Goal: Task Accomplishment & Management: Manage account settings

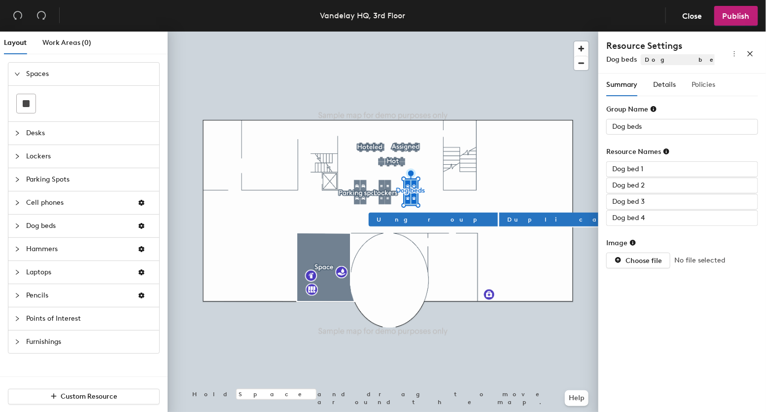
click at [699, 90] on div "Policies" at bounding box center [704, 84] width 24 height 23
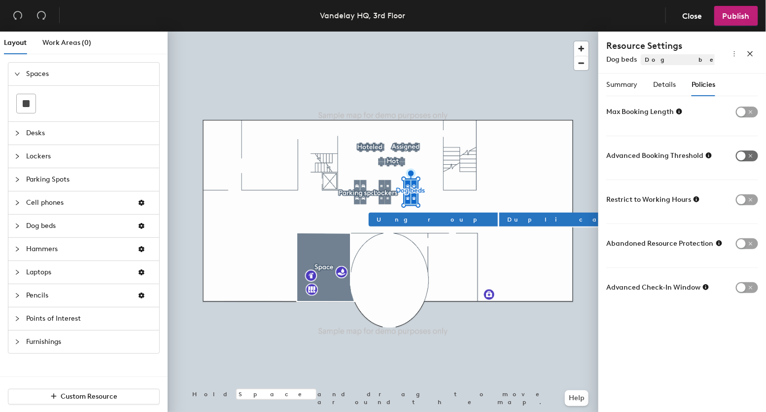
click at [748, 155] on span "button" at bounding box center [747, 155] width 22 height 11
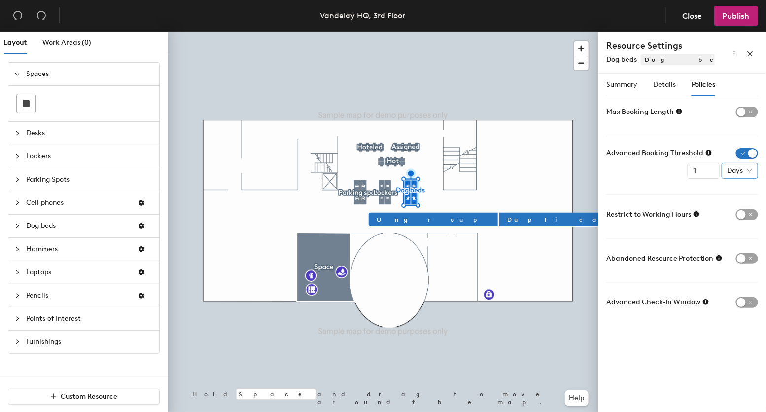
click at [747, 171] on span "Days" at bounding box center [740, 170] width 25 height 15
click at [750, 250] on div "Months" at bounding box center [743, 253] width 26 height 11
click at [656, 83] on span "Details" at bounding box center [664, 84] width 23 height 8
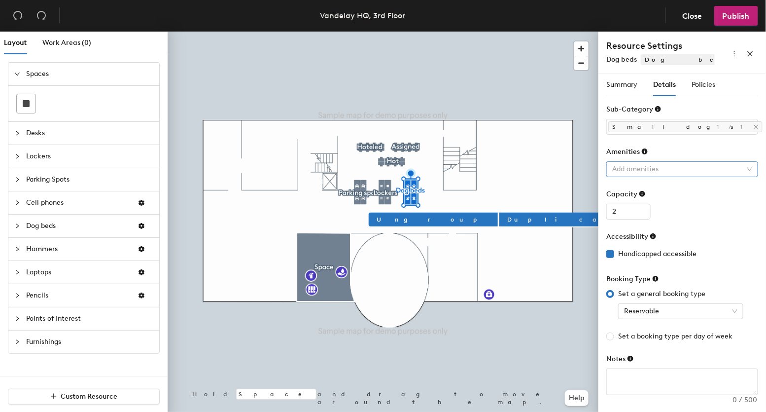
click at [658, 169] on div at bounding box center [677, 169] width 138 height 14
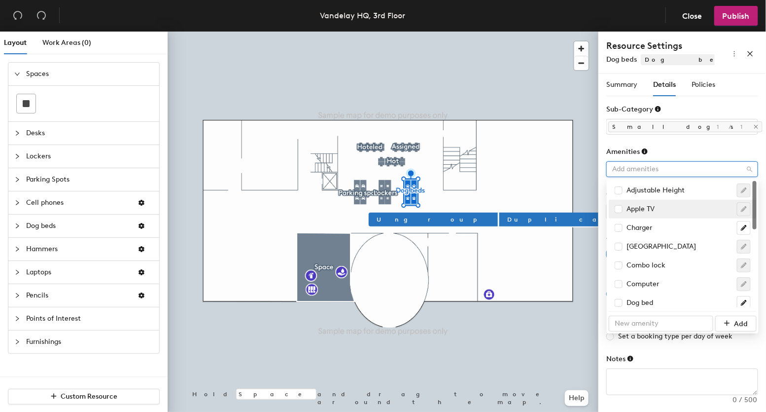
click at [638, 210] on div "Apple TV" at bounding box center [635, 209] width 40 height 11
checkbox input "true"
click at [638, 230] on div "Charger" at bounding box center [633, 227] width 37 height 11
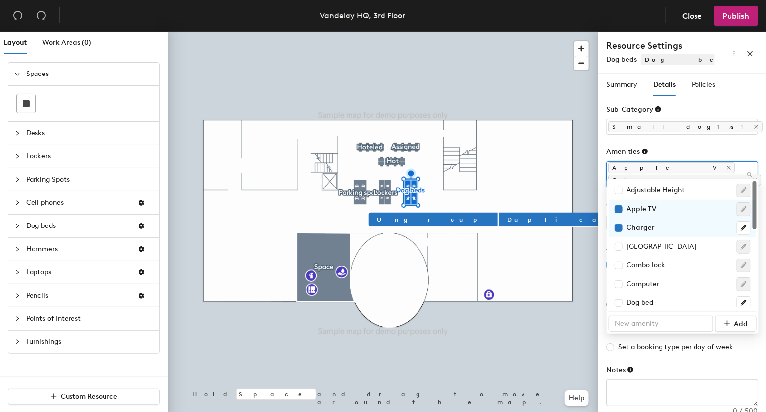
click at [643, 228] on div "Charger" at bounding box center [635, 227] width 40 height 11
checkbox input "false"
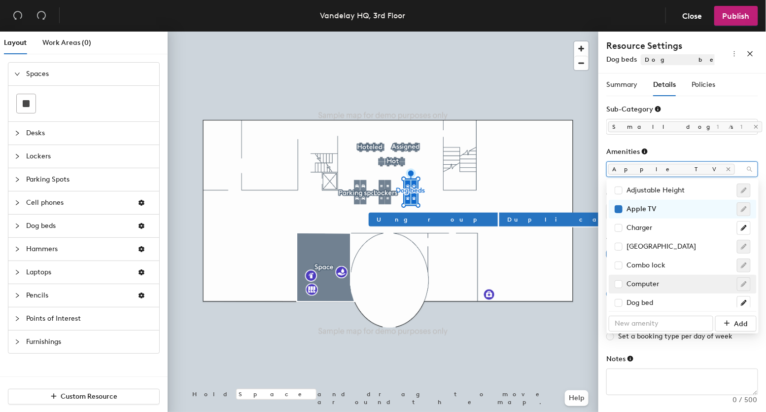
click at [641, 287] on div "Computer" at bounding box center [637, 284] width 44 height 11
checkbox input "true"
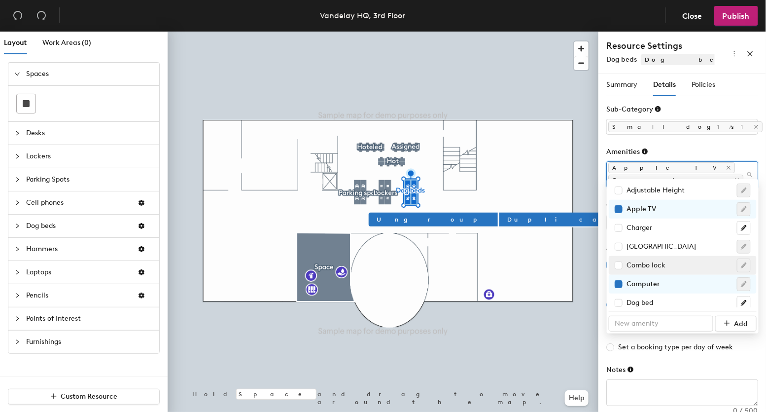
click at [653, 256] on div "Combo lock" at bounding box center [683, 265] width 148 height 19
checkbox input "true"
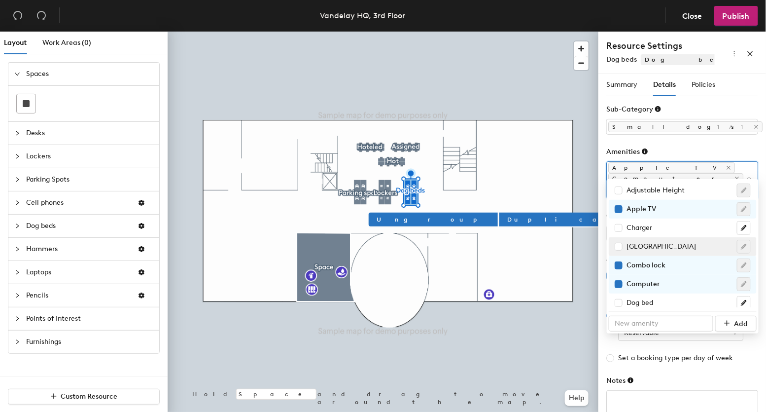
click at [655, 240] on div "[GEOGRAPHIC_DATA]" at bounding box center [683, 247] width 136 height 14
checkbox input "true"
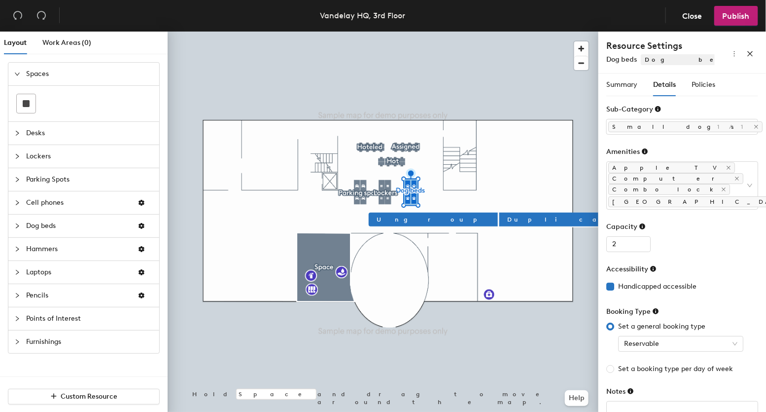
click at [675, 152] on div "Amenities" at bounding box center [682, 153] width 152 height 15
click at [738, 20] on span "Publish" at bounding box center [736, 15] width 27 height 9
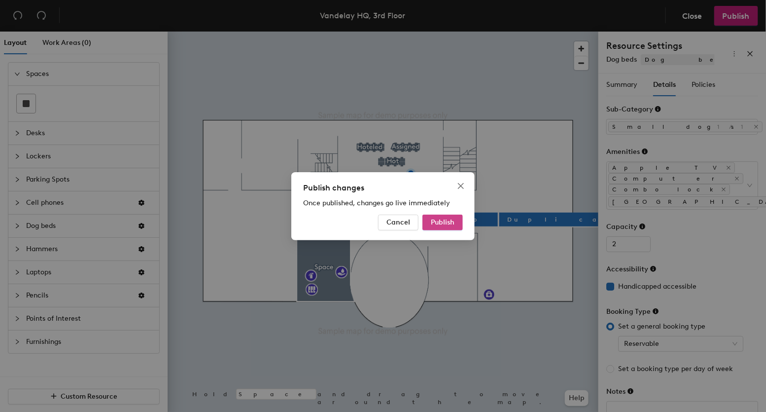
click at [445, 222] on span "Publish" at bounding box center [443, 222] width 24 height 8
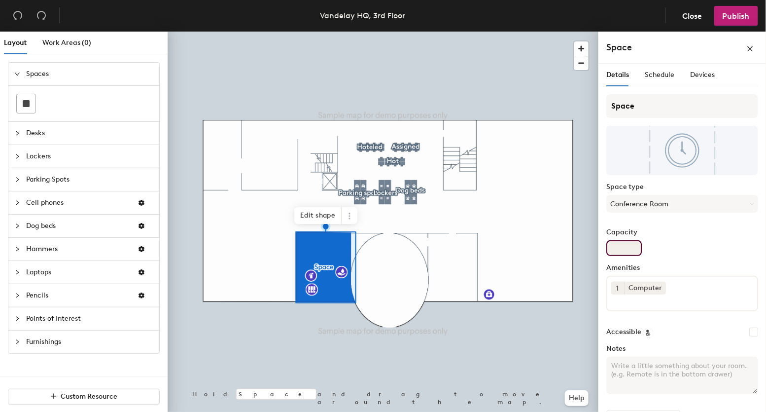
click at [625, 250] on input "Capacity" at bounding box center [623, 248] width 35 height 16
type input "4"
click at [694, 253] on div "Capacity 4" at bounding box center [682, 242] width 152 height 28
click at [658, 227] on div "Space Space type Conference Room Capacity 4 Amenities 1 Computer Accessible Not…" at bounding box center [682, 264] width 152 height 340
click at [661, 77] on span "Schedule" at bounding box center [660, 74] width 30 height 8
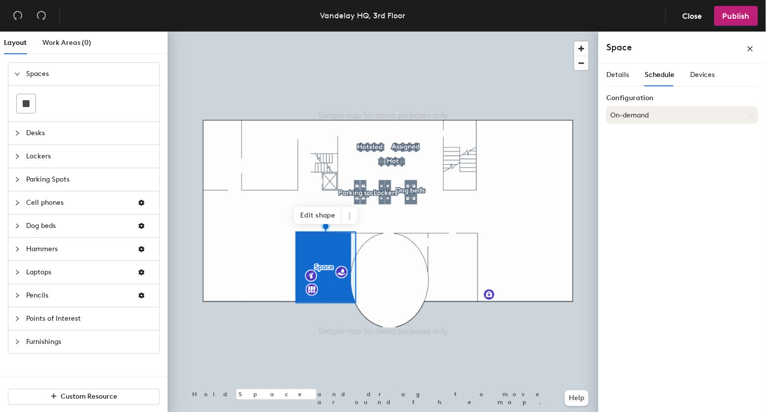
click at [652, 113] on button "On-demand" at bounding box center [682, 115] width 152 height 18
click at [682, 77] on div "Details Schedule Devices" at bounding box center [660, 75] width 109 height 23
click at [700, 77] on span "Devices" at bounding box center [702, 74] width 25 height 8
click at [616, 77] on span "Details" at bounding box center [617, 74] width 23 height 8
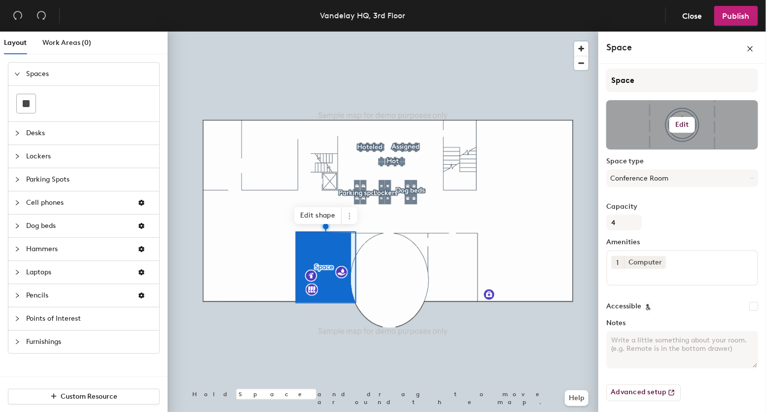
scroll to position [25, 0]
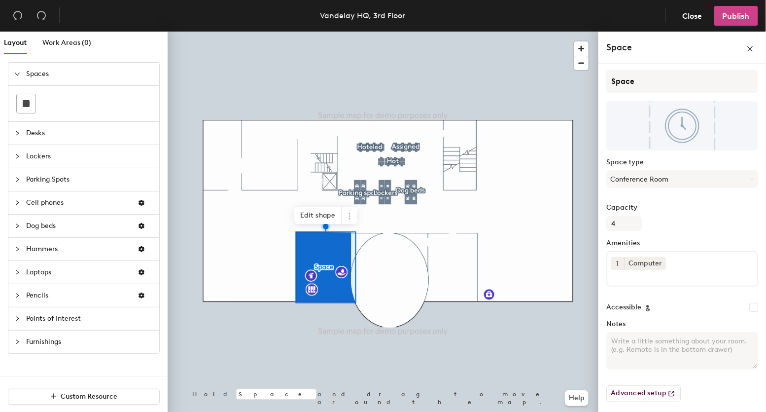
click at [739, 12] on span "Publish" at bounding box center [736, 15] width 27 height 9
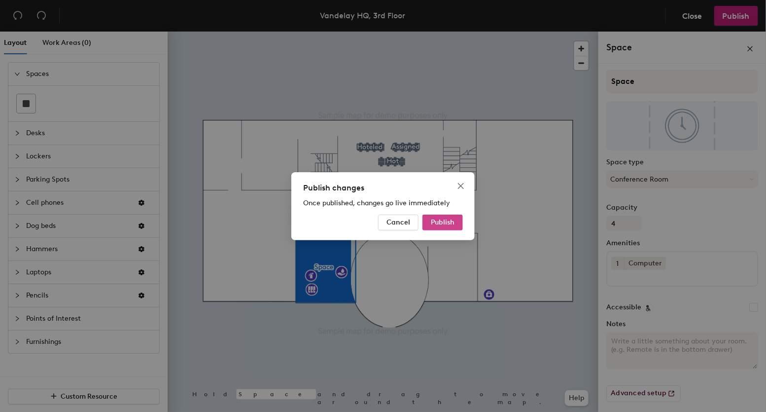
click at [447, 224] on span "Publish" at bounding box center [443, 222] width 24 height 8
